Goal: Task Accomplishment & Management: Use online tool/utility

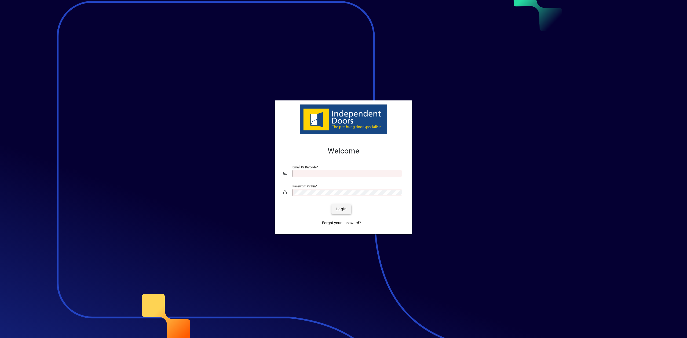
type input "**********"
click at [339, 209] on span "Login" at bounding box center [341, 210] width 11 height 6
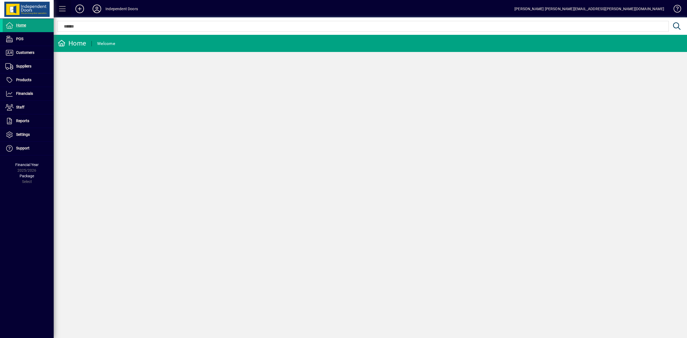
click at [67, 7] on span at bounding box center [62, 8] width 13 height 13
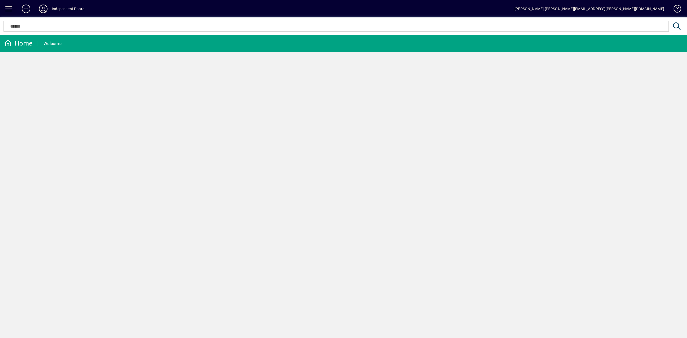
click at [8, 8] on span at bounding box center [8, 8] width 13 height 13
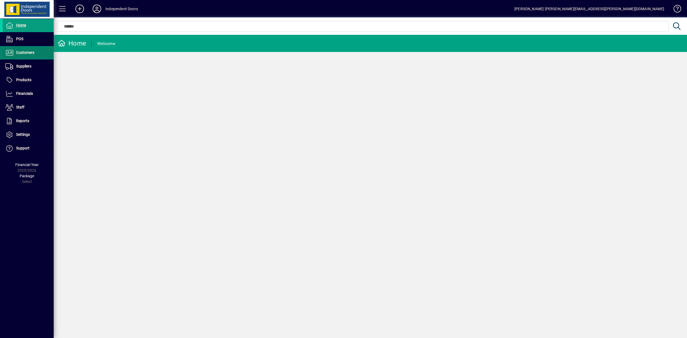
click at [31, 53] on span "Customers" at bounding box center [25, 52] width 18 height 4
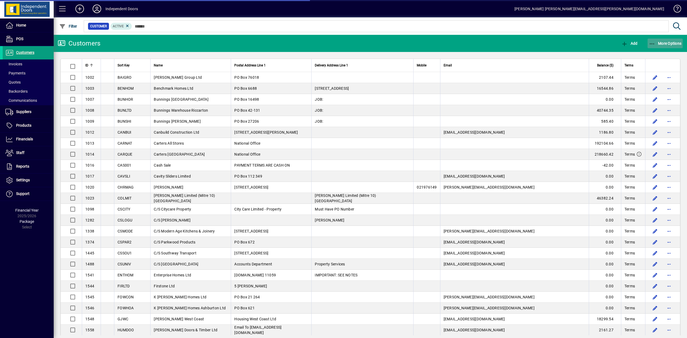
click at [654, 42] on icon "button" at bounding box center [651, 43] width 7 height 5
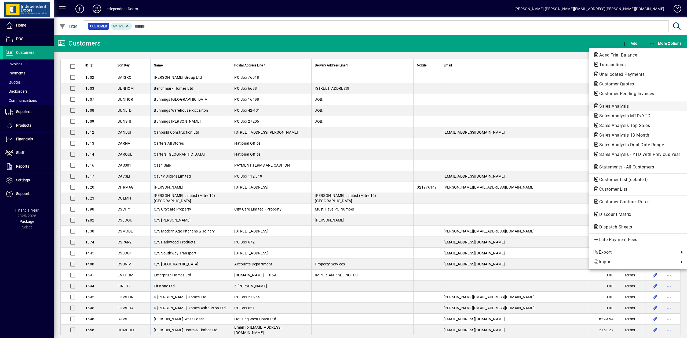
click at [626, 106] on span "Sales Analysis" at bounding box center [612, 106] width 38 height 5
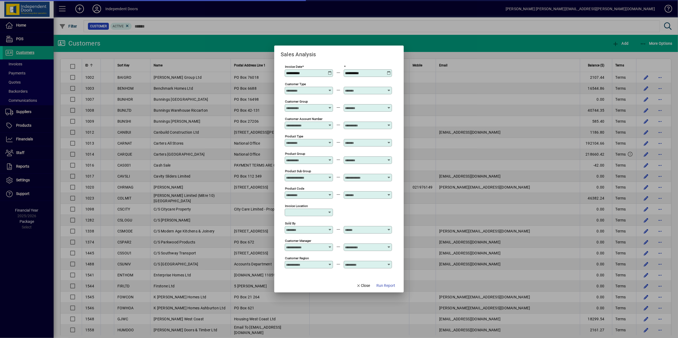
scroll to position [116, 0]
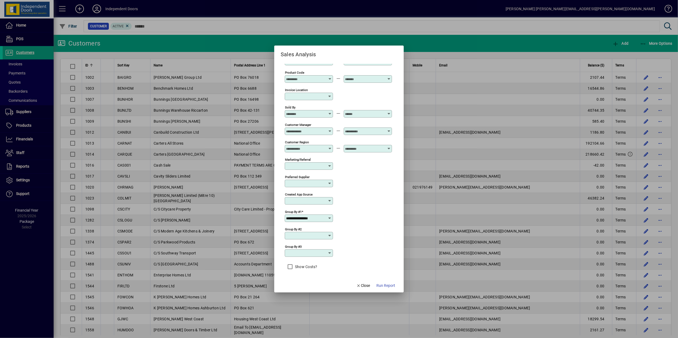
click at [328, 219] on icon at bounding box center [330, 218] width 4 height 4
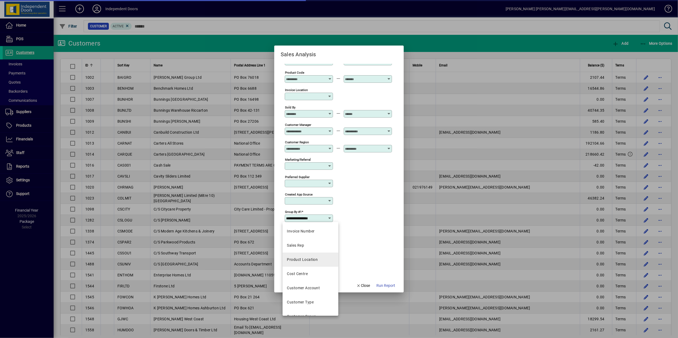
click at [301, 257] on div "Product Location" at bounding box center [302, 260] width 31 height 6
type input "**********"
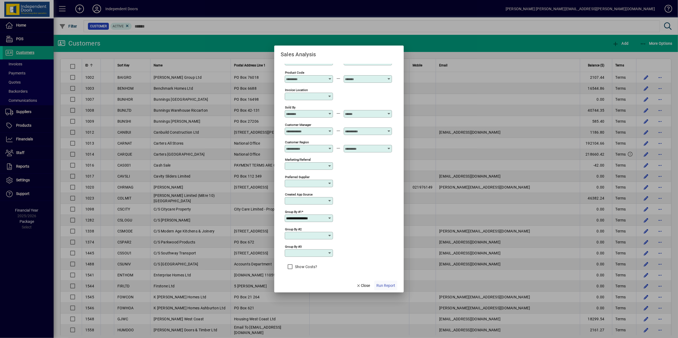
click at [386, 285] on span "Run Report" at bounding box center [386, 286] width 19 height 6
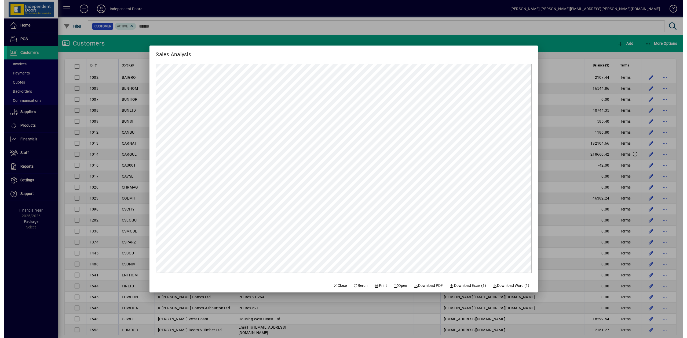
scroll to position [0, 0]
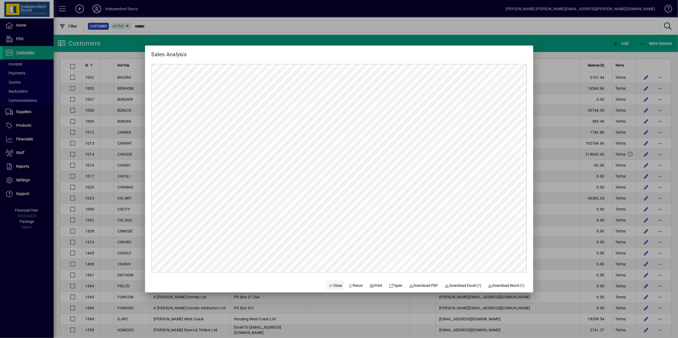
click at [329, 285] on span "Close" at bounding box center [336, 286] width 14 height 6
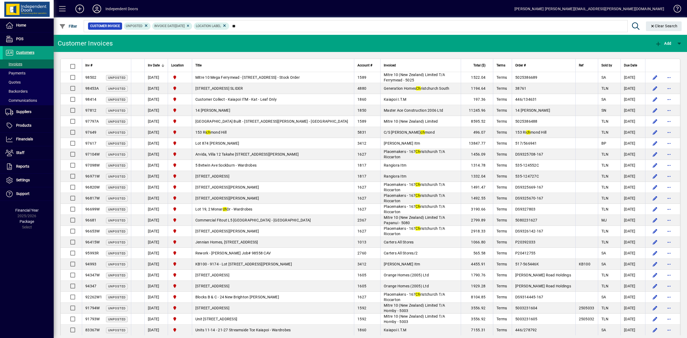
type input "*"
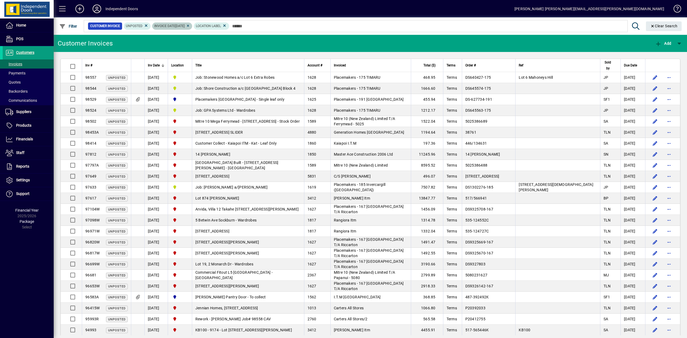
click at [190, 25] on icon at bounding box center [188, 25] width 4 height 3
click at [70, 26] on span "Filter" at bounding box center [68, 26] width 18 height 4
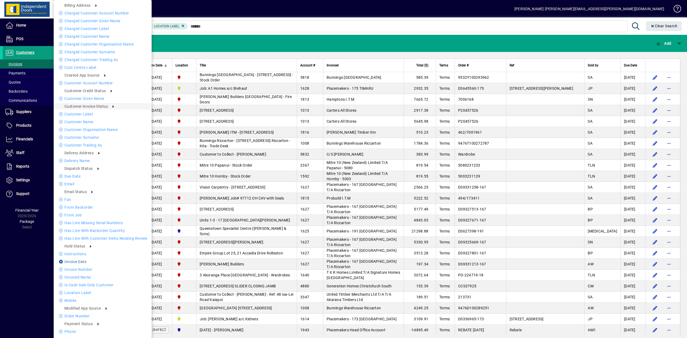
click at [73, 261] on li "Invoice date" at bounding box center [103, 262] width 98 height 6
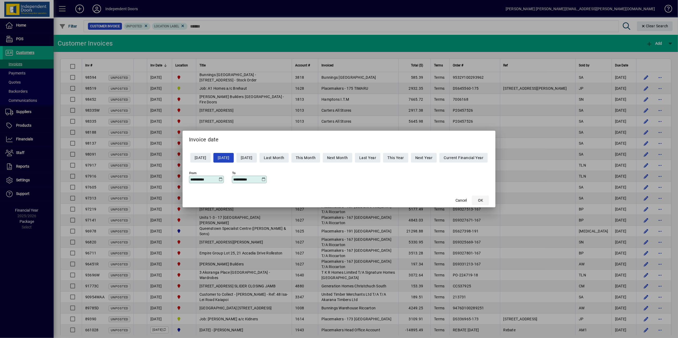
click at [489, 197] on span "button" at bounding box center [480, 200] width 17 height 13
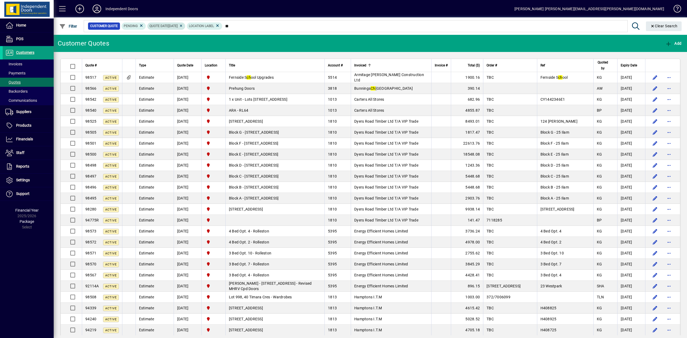
click at [183, 25] on icon at bounding box center [181, 25] width 4 height 3
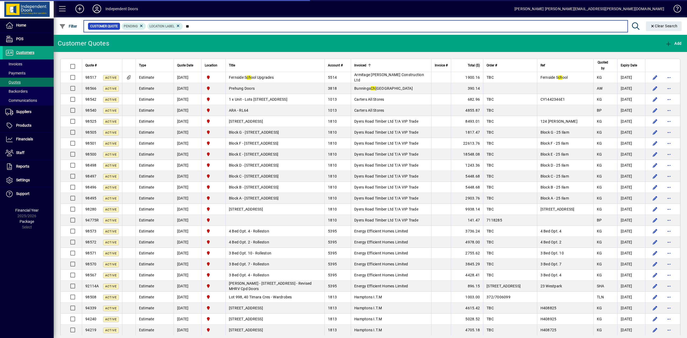
type input "*"
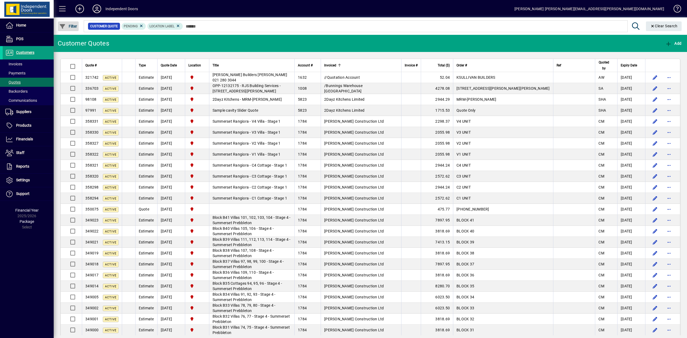
click at [71, 24] on span "Filter" at bounding box center [68, 26] width 18 height 4
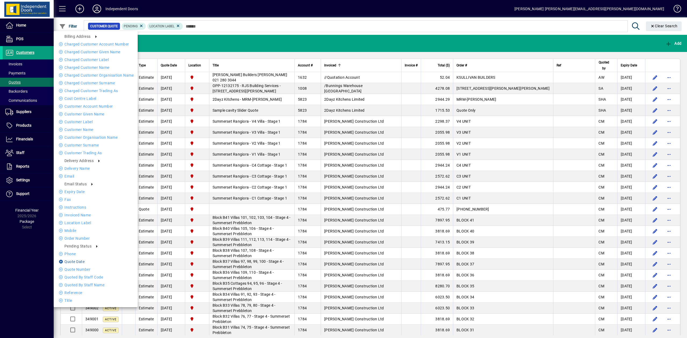
click at [81, 263] on li "Quote date" at bounding box center [96, 262] width 84 height 6
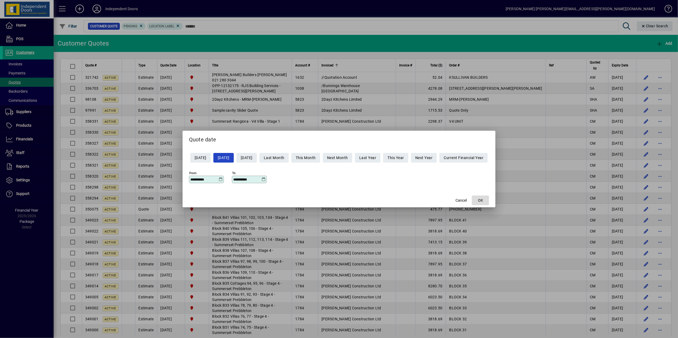
click at [483, 200] on span "button" at bounding box center [480, 200] width 17 height 13
